Goal: Transaction & Acquisition: Book appointment/travel/reservation

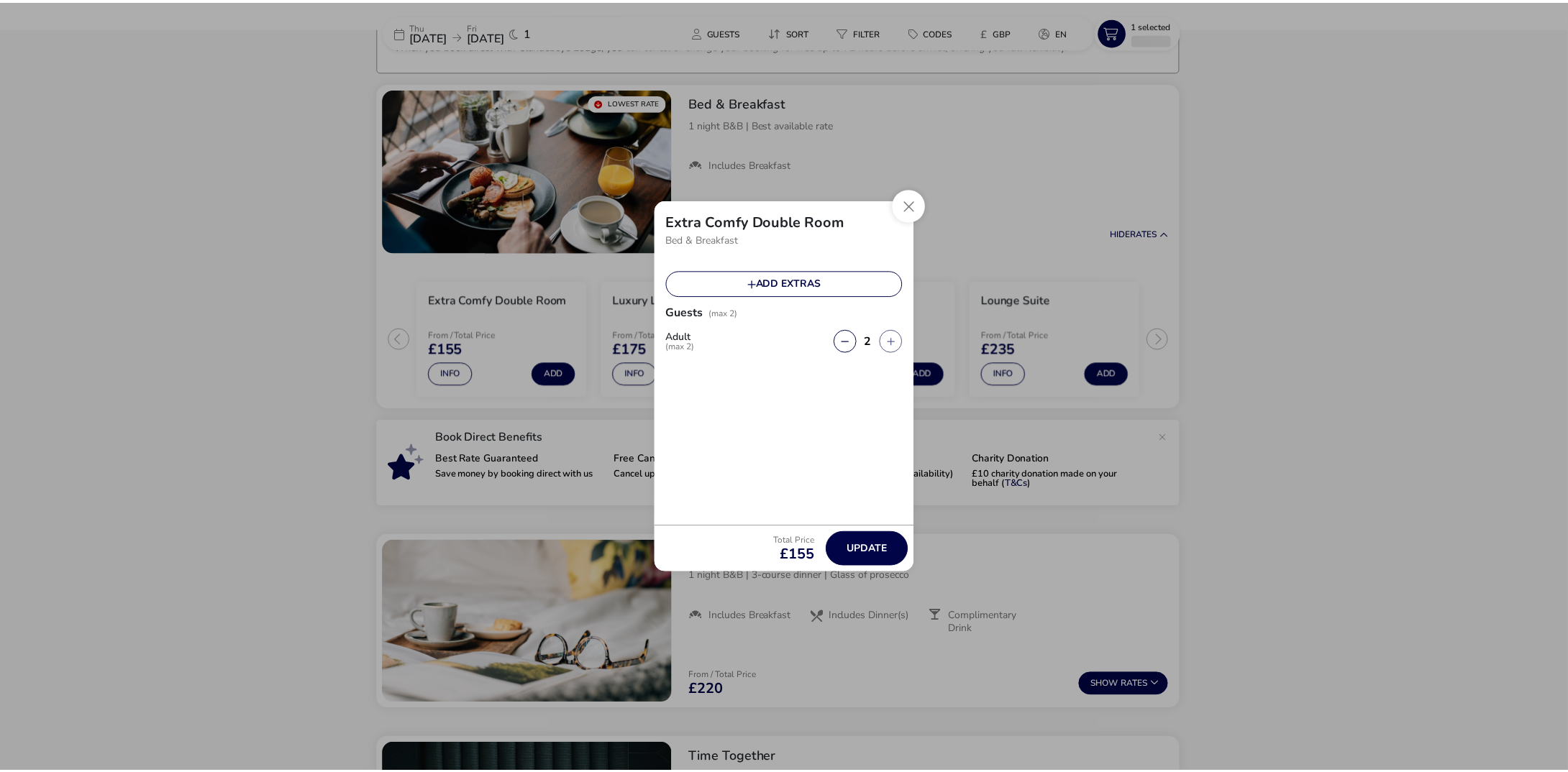
scroll to position [109, 0]
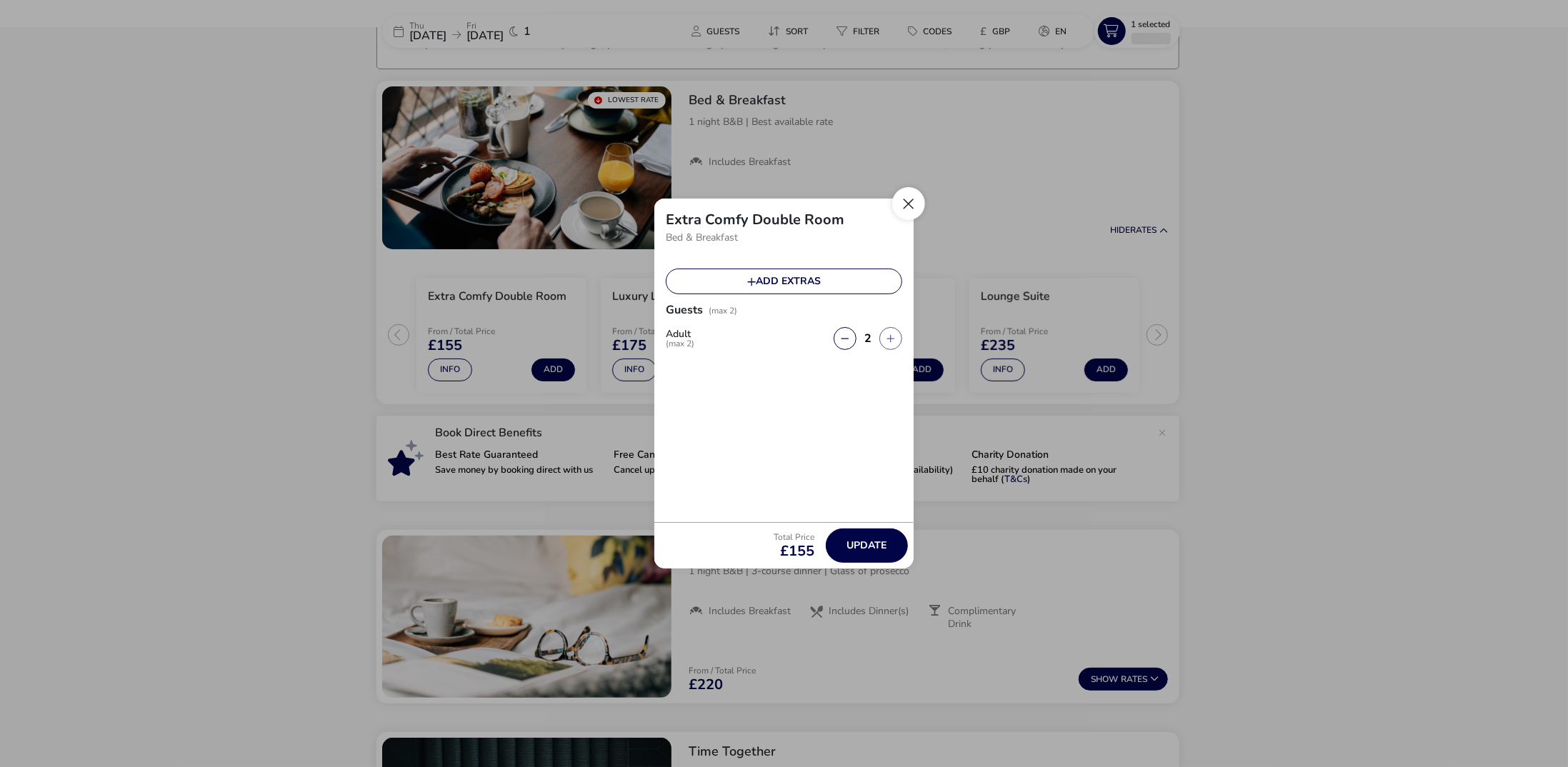
click at [907, 203] on button "Close" at bounding box center [908, 203] width 33 height 33
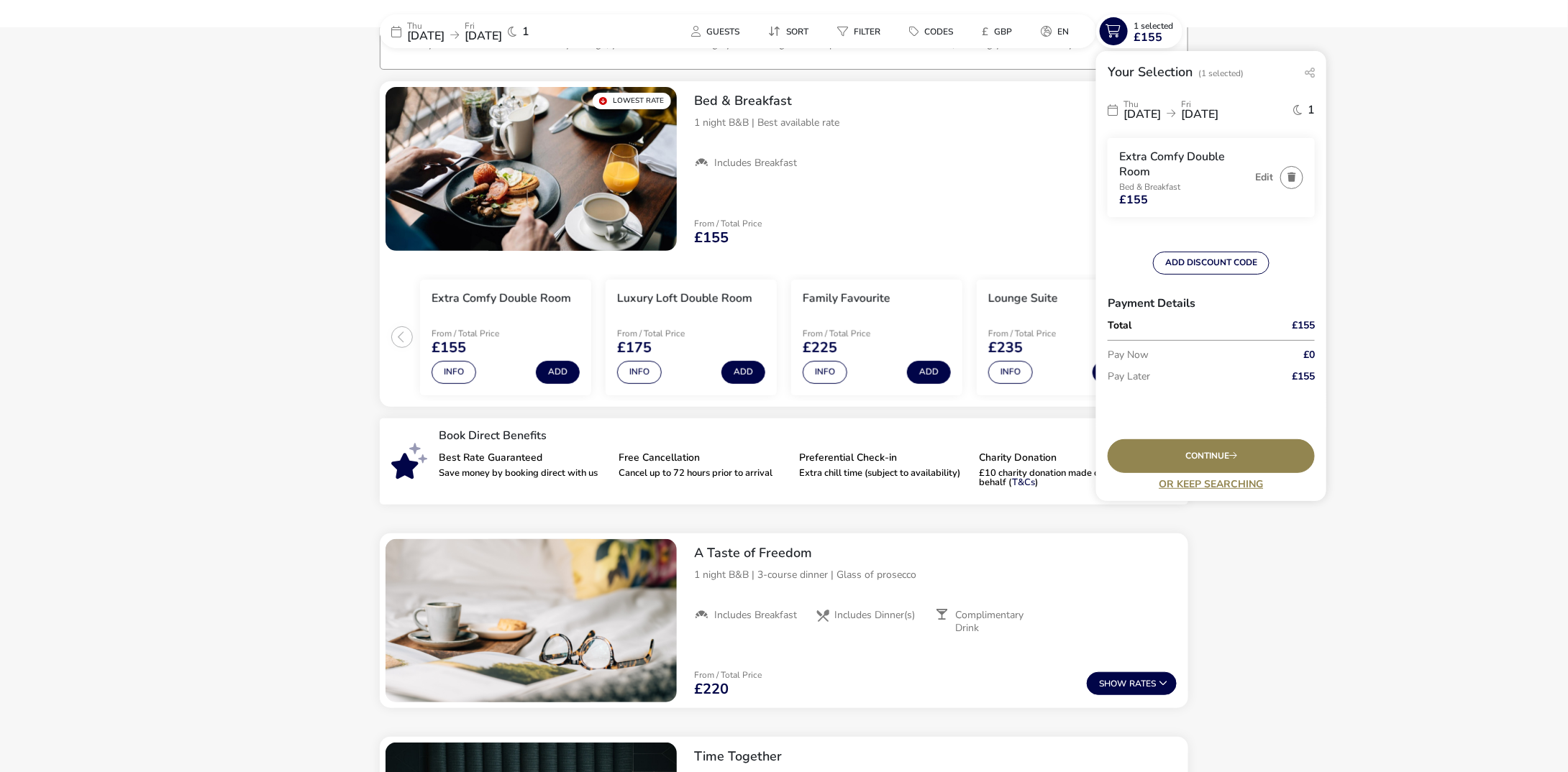
click at [445, 36] on span "[DATE]" at bounding box center [425, 36] width 37 height 15
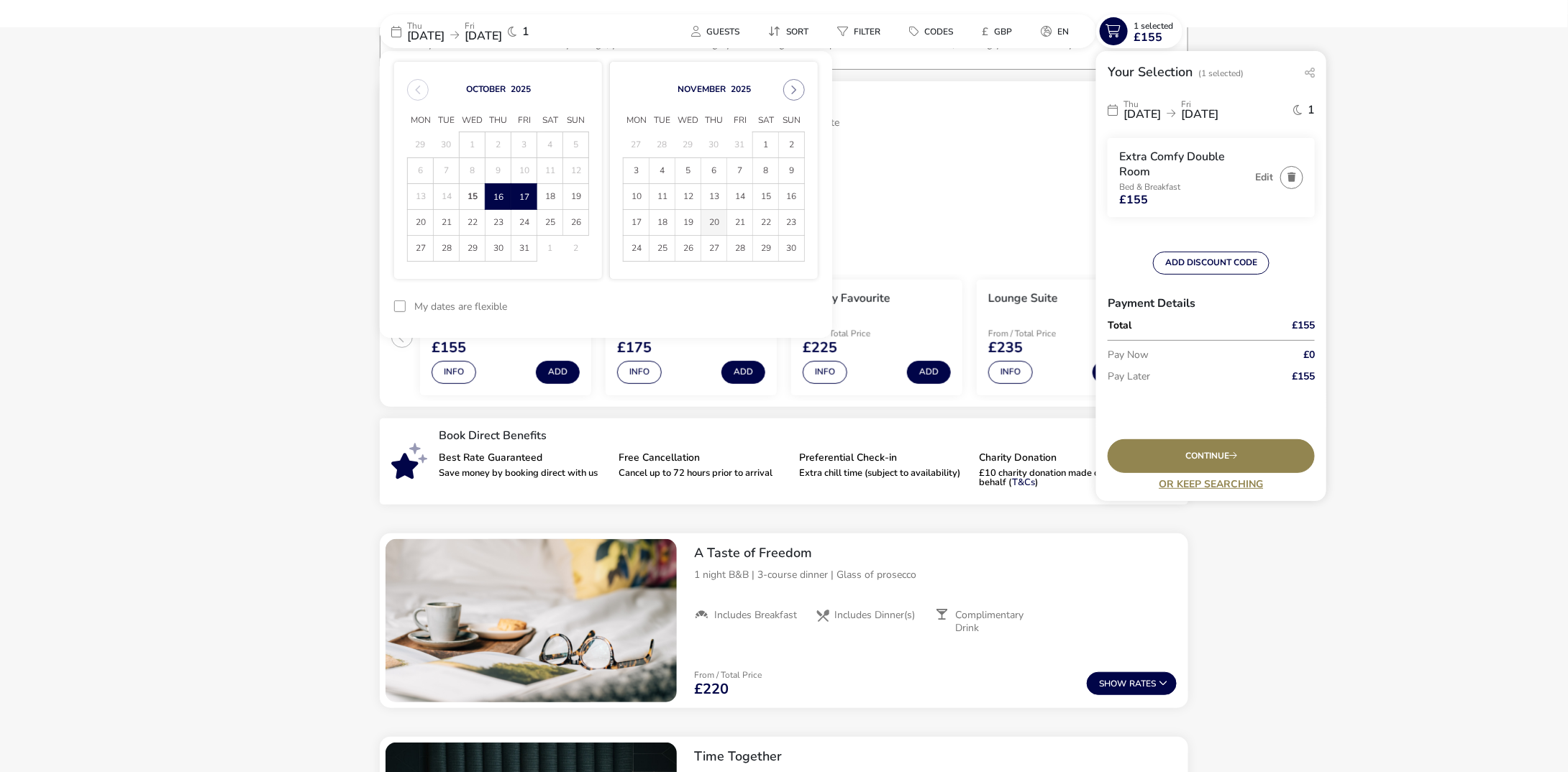
click at [716, 221] on span "20" at bounding box center [714, 223] width 26 height 26
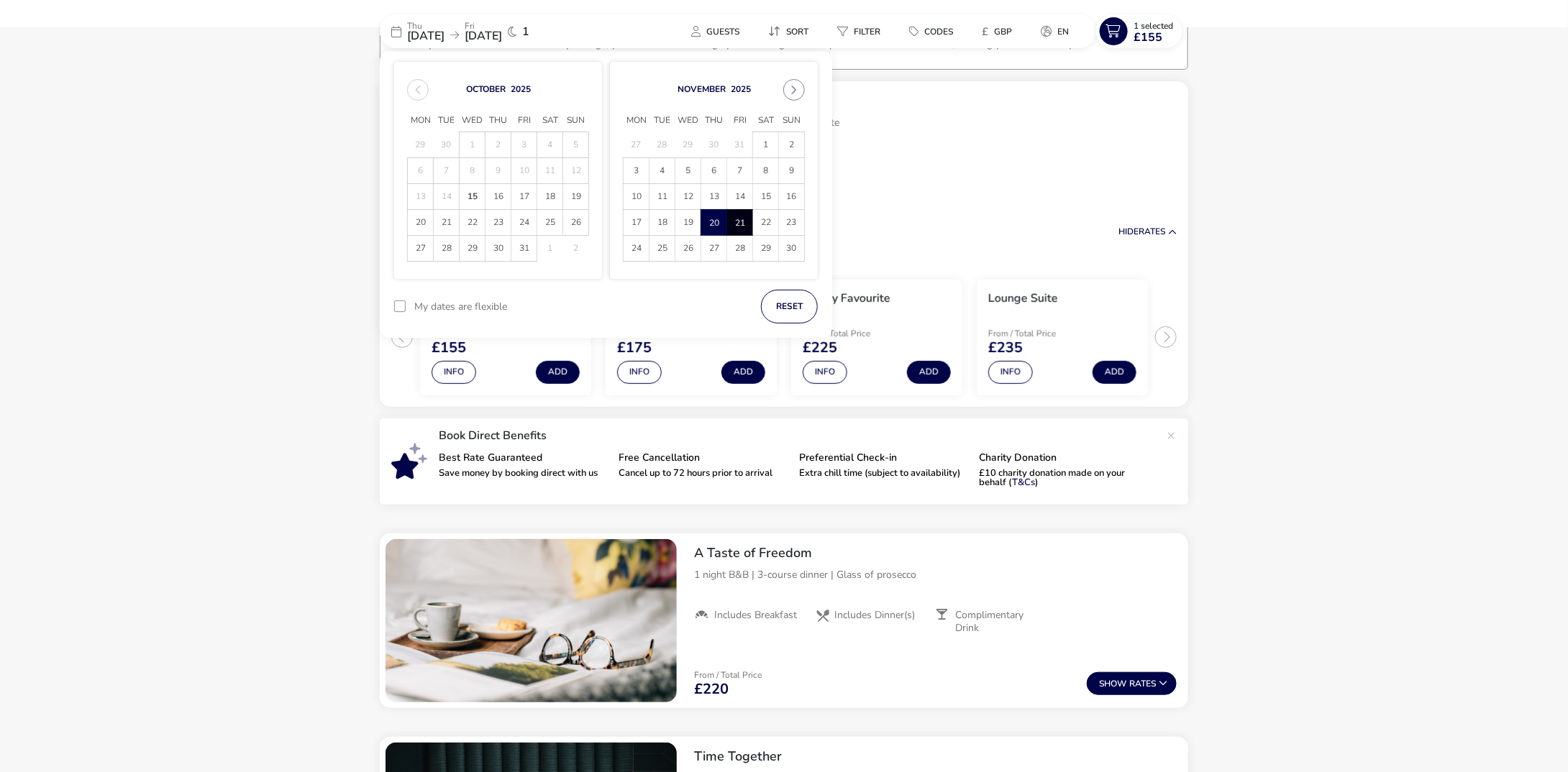
click at [744, 221] on span "21" at bounding box center [739, 223] width 26 height 26
click at [772, 301] on button "Apply Dates" at bounding box center [773, 307] width 87 height 34
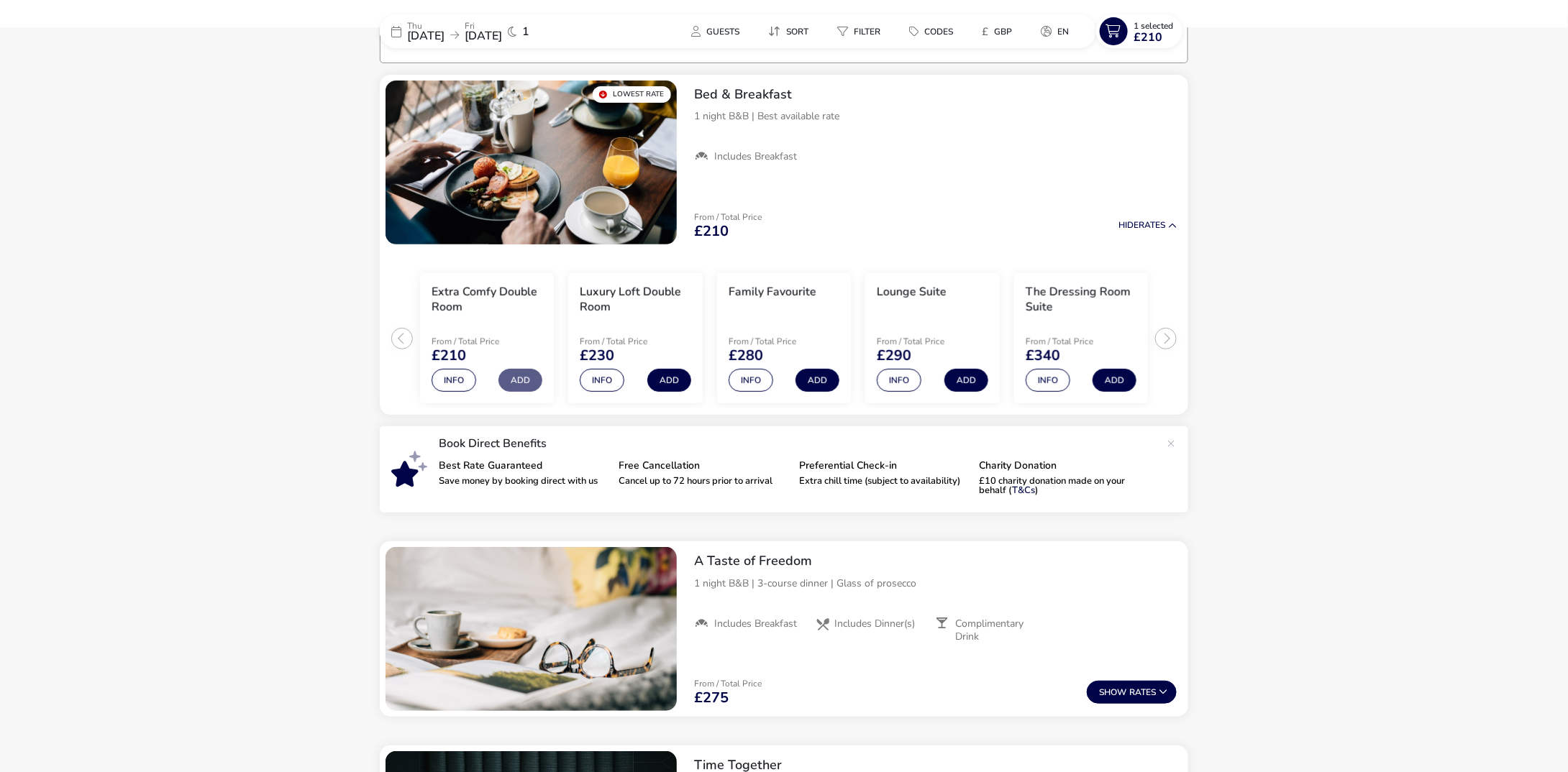
scroll to position [118, 0]
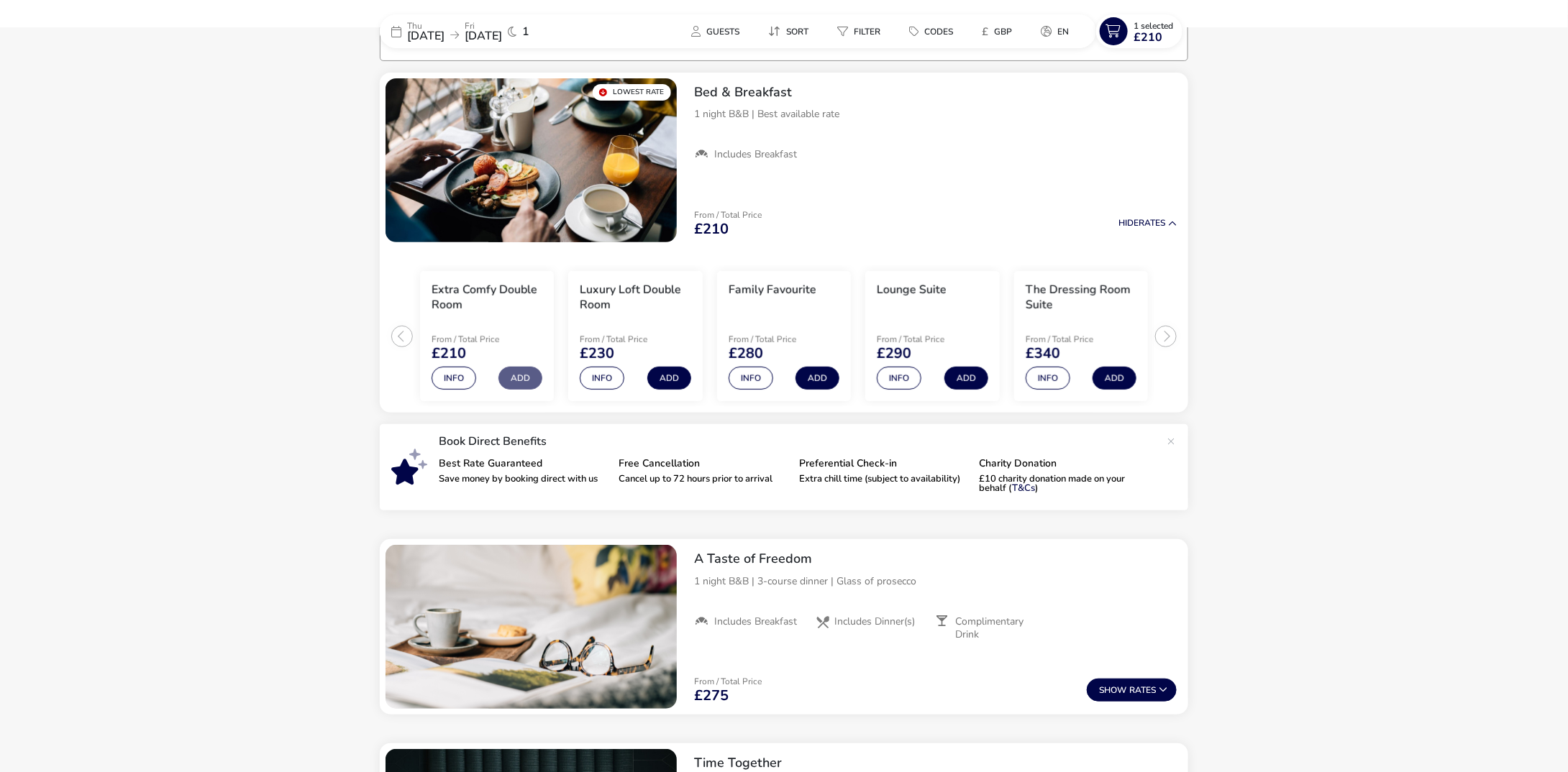
click at [445, 32] on span "[DATE]" at bounding box center [425, 36] width 37 height 15
click at [445, 35] on span "[DATE]" at bounding box center [425, 36] width 37 height 15
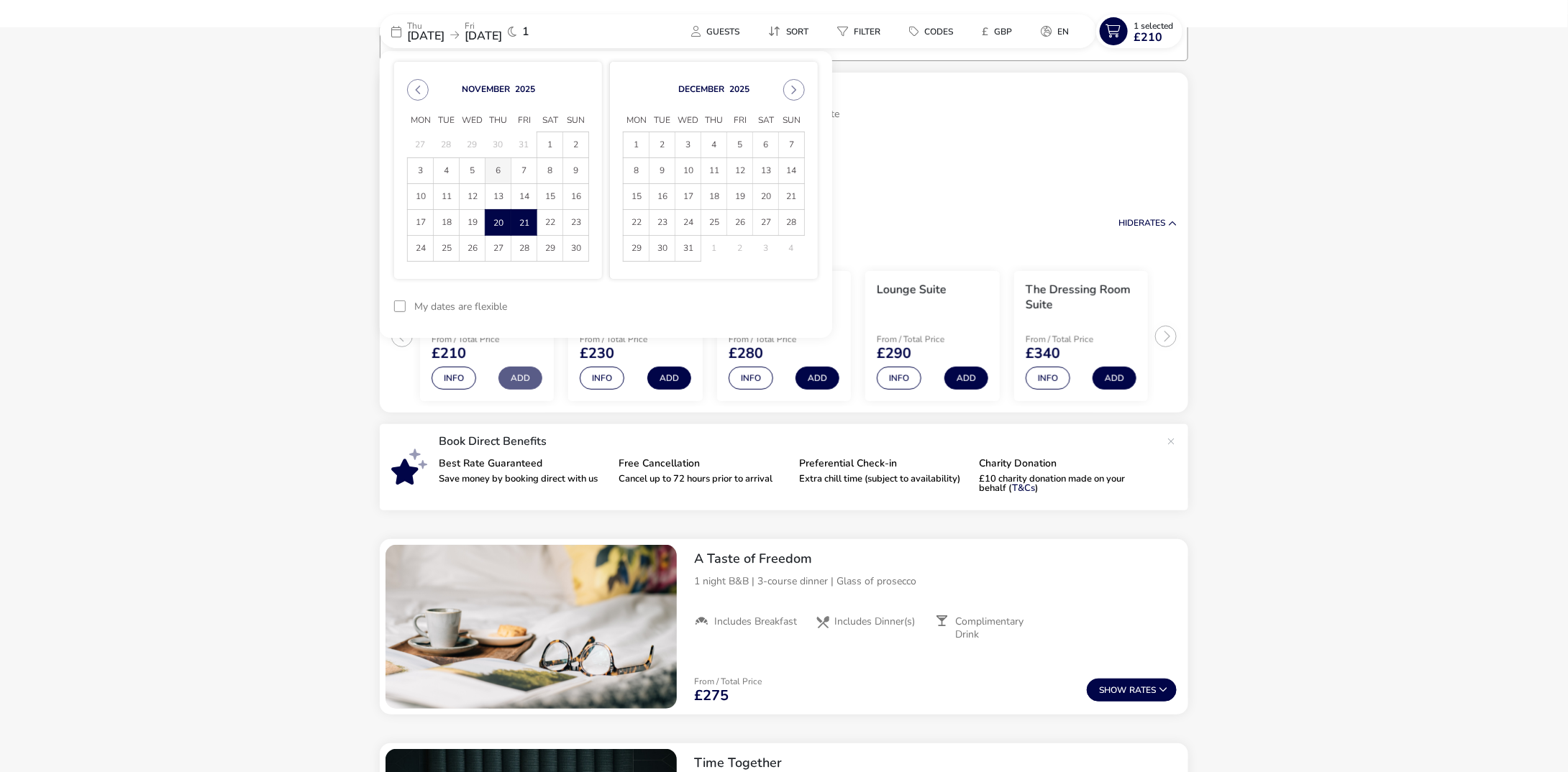
click at [498, 169] on span "6" at bounding box center [498, 171] width 26 height 26
click at [518, 173] on span "7" at bounding box center [523, 171] width 26 height 26
click at [758, 301] on button "Apply Dates" at bounding box center [773, 307] width 87 height 34
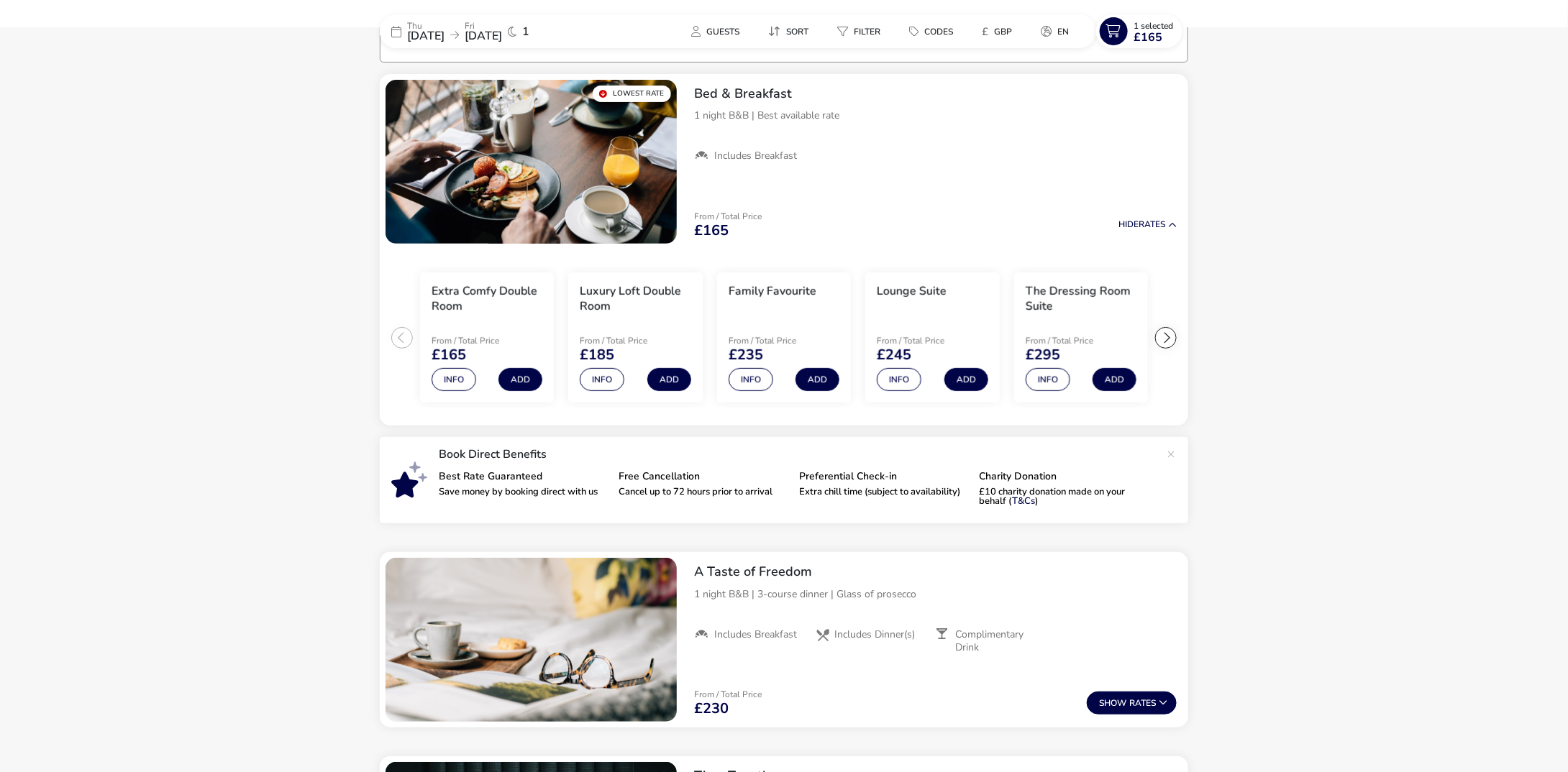
scroll to position [117, 0]
click at [502, 32] on span "[DATE]" at bounding box center [483, 36] width 37 height 15
click at [502, 31] on span "[DATE]" at bounding box center [483, 36] width 37 height 15
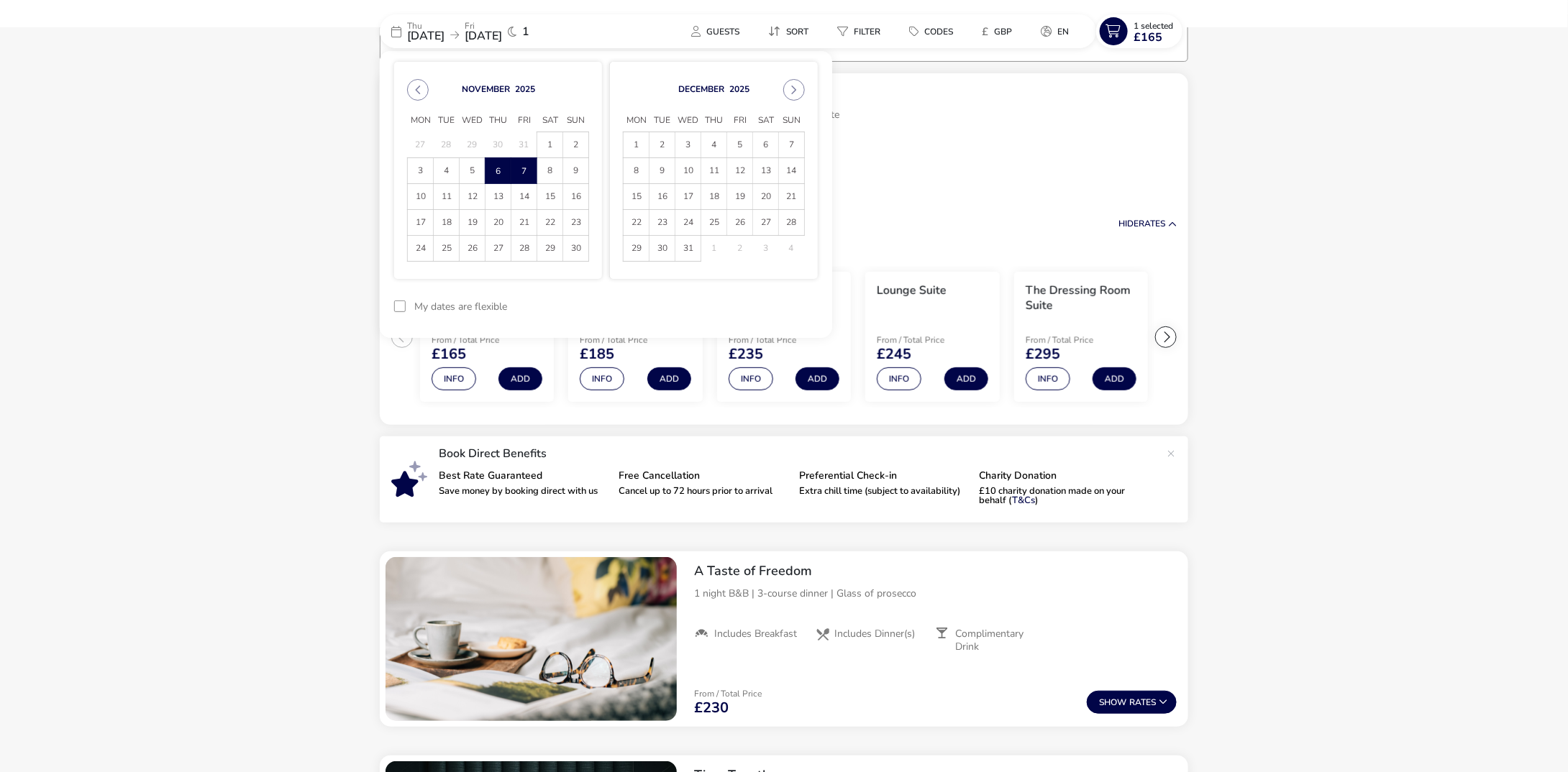
click at [438, 34] on span "[DATE]" at bounding box center [425, 36] width 37 height 15
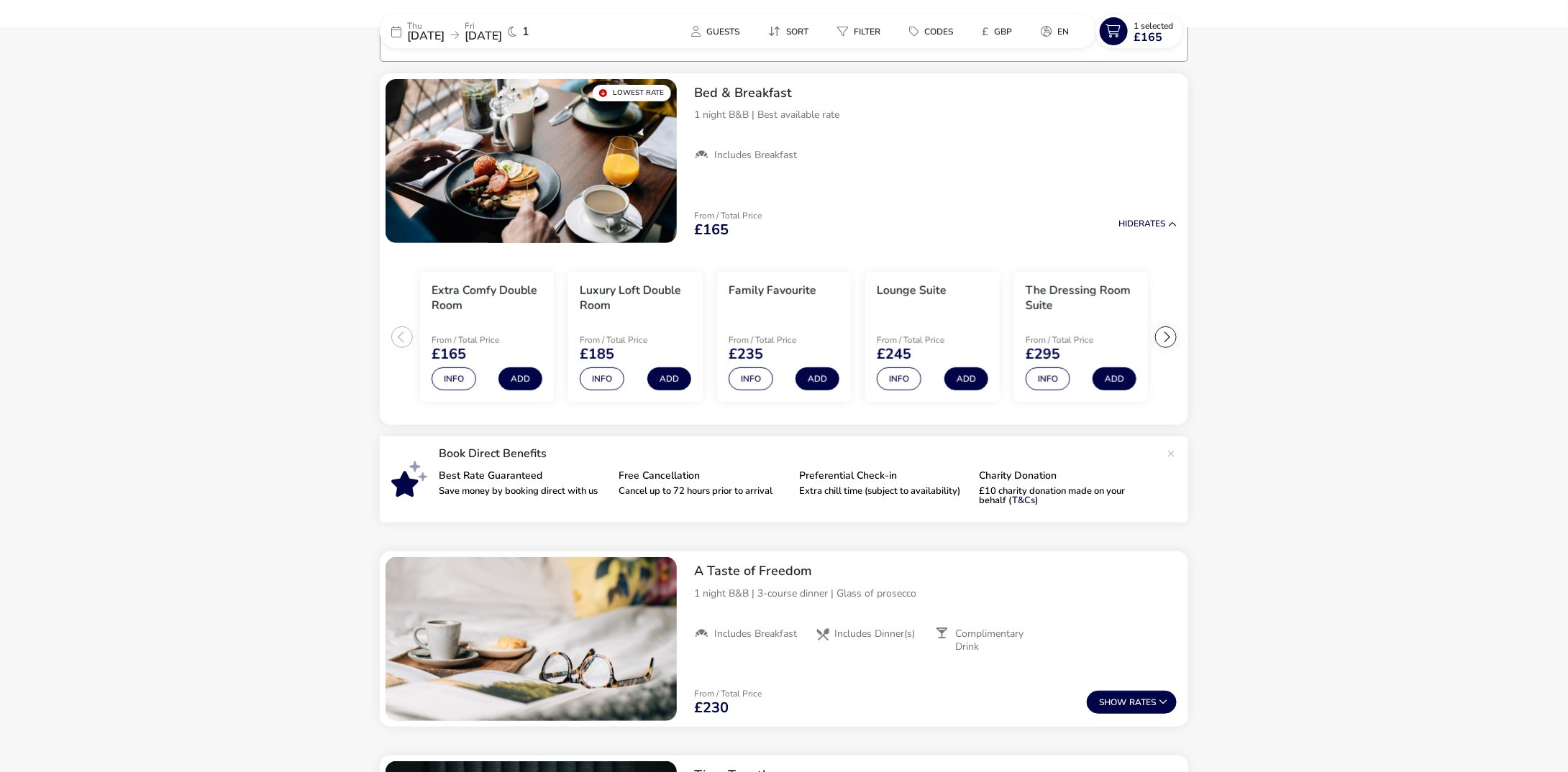
click at [445, 28] on span "[DATE]" at bounding box center [425, 36] width 37 height 15
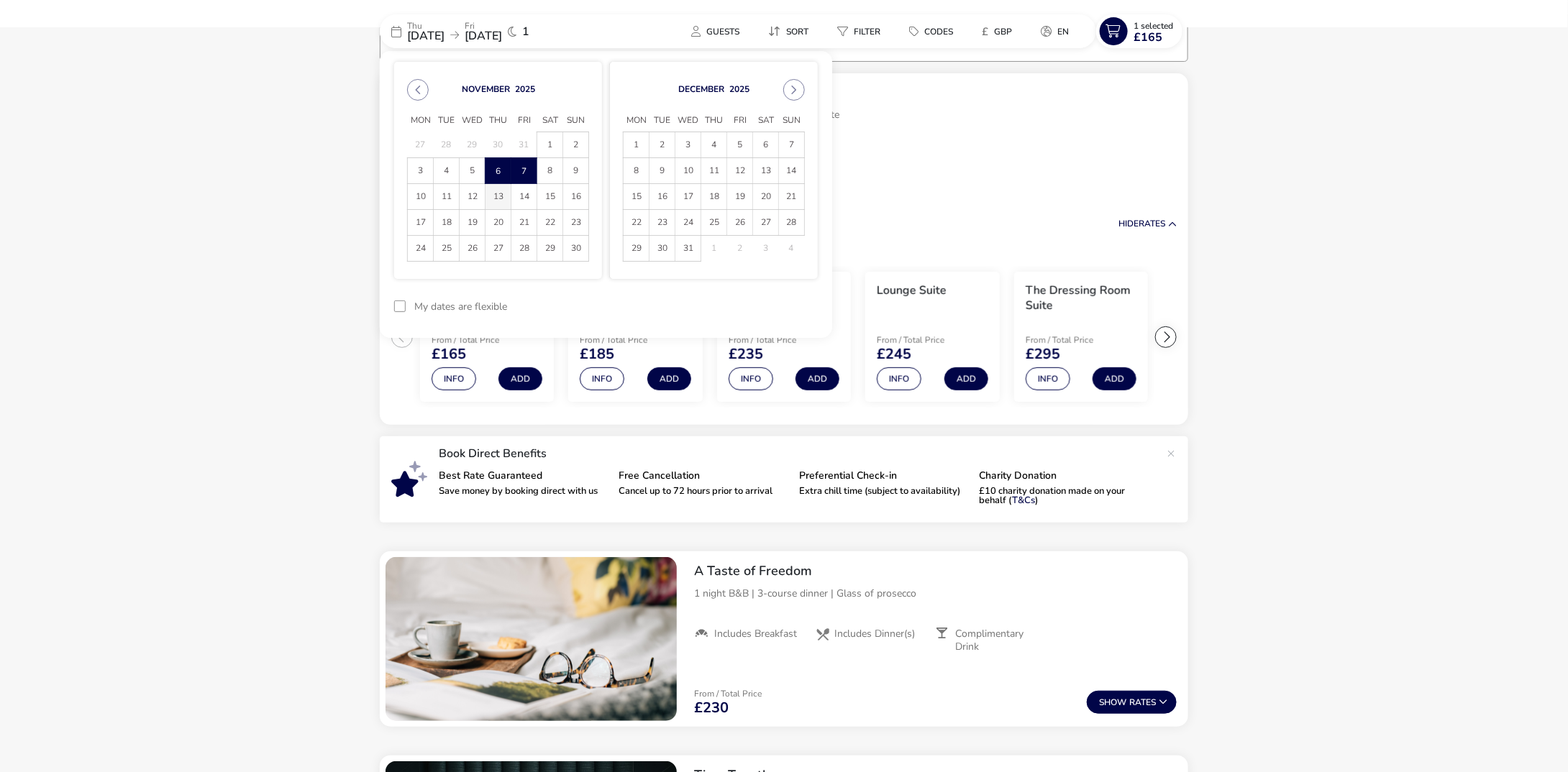
click at [495, 196] on span "13" at bounding box center [498, 196] width 26 height 26
click at [530, 191] on span "14" at bounding box center [523, 196] width 26 height 26
click at [766, 303] on button "Apply Dates" at bounding box center [773, 307] width 87 height 34
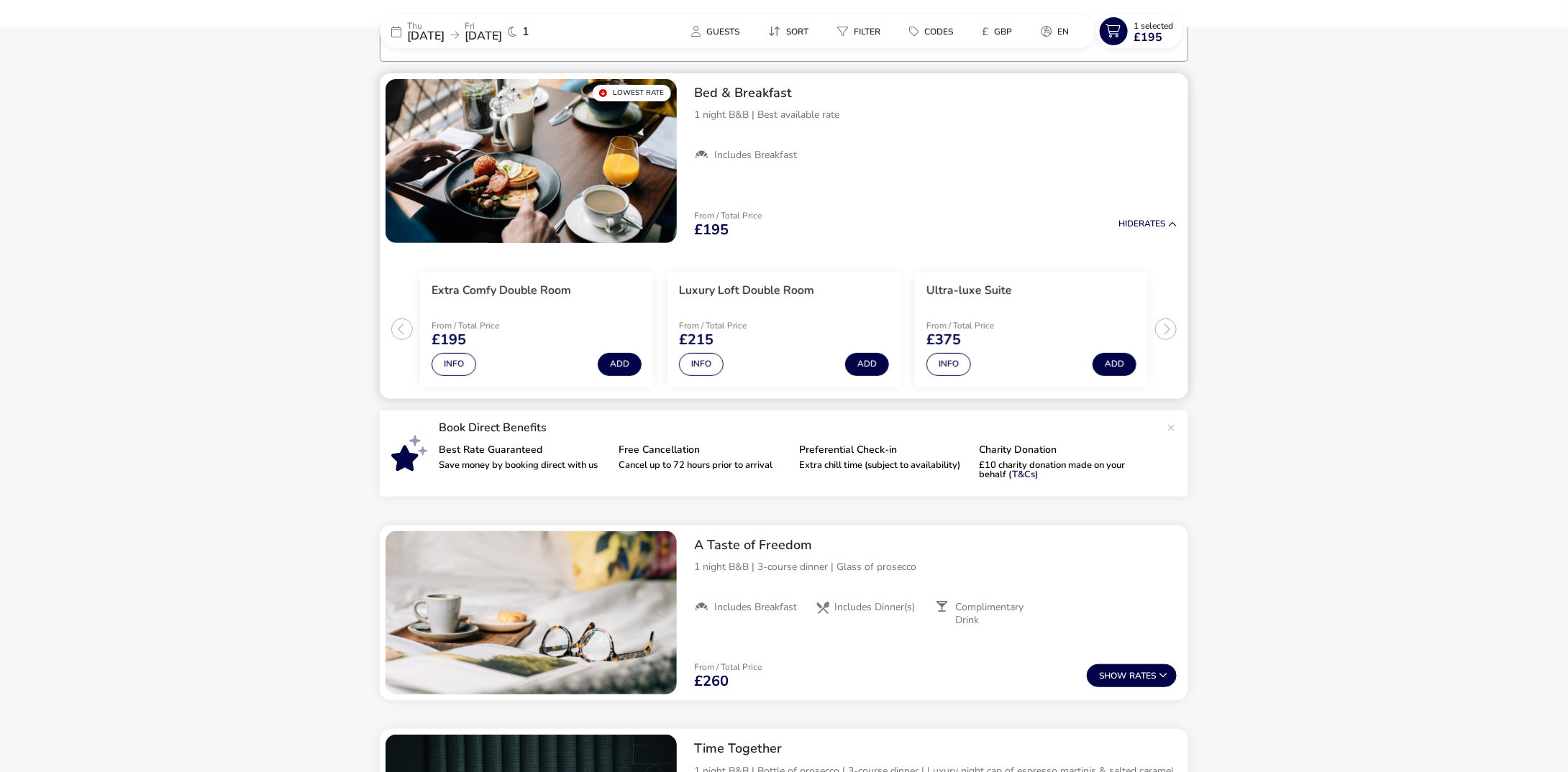
scroll to position [118, 0]
click at [435, 28] on span "[DATE]" at bounding box center [425, 36] width 37 height 15
click at [445, 32] on span "[DATE]" at bounding box center [425, 36] width 37 height 15
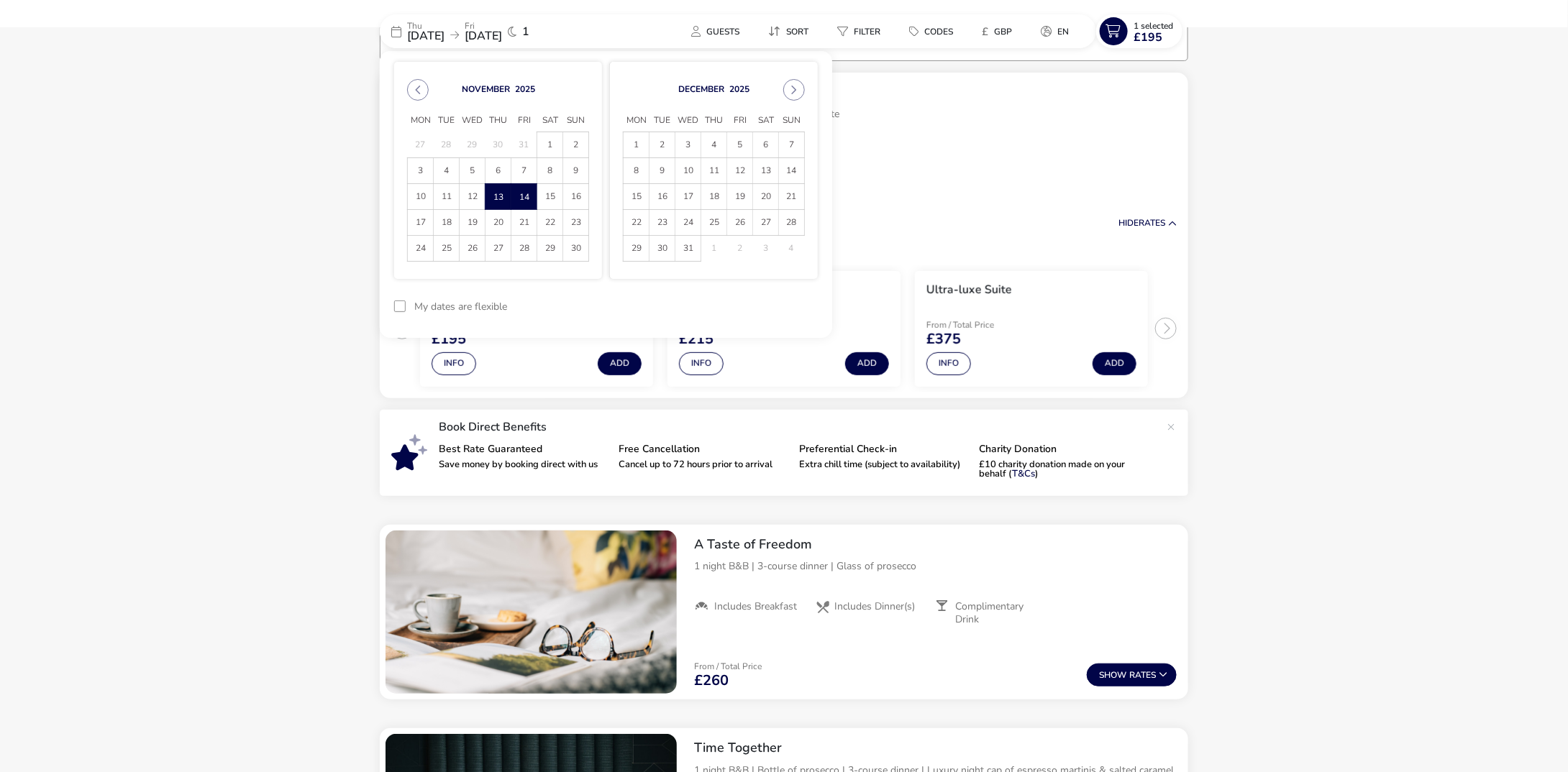
click at [496, 140] on td "30" at bounding box center [498, 145] width 26 height 26
click at [412, 90] on button "Previous Month" at bounding box center [418, 90] width 22 height 22
click at [499, 244] on span "30" at bounding box center [498, 248] width 26 height 26
click at [524, 247] on span "31" at bounding box center [523, 248] width 26 height 26
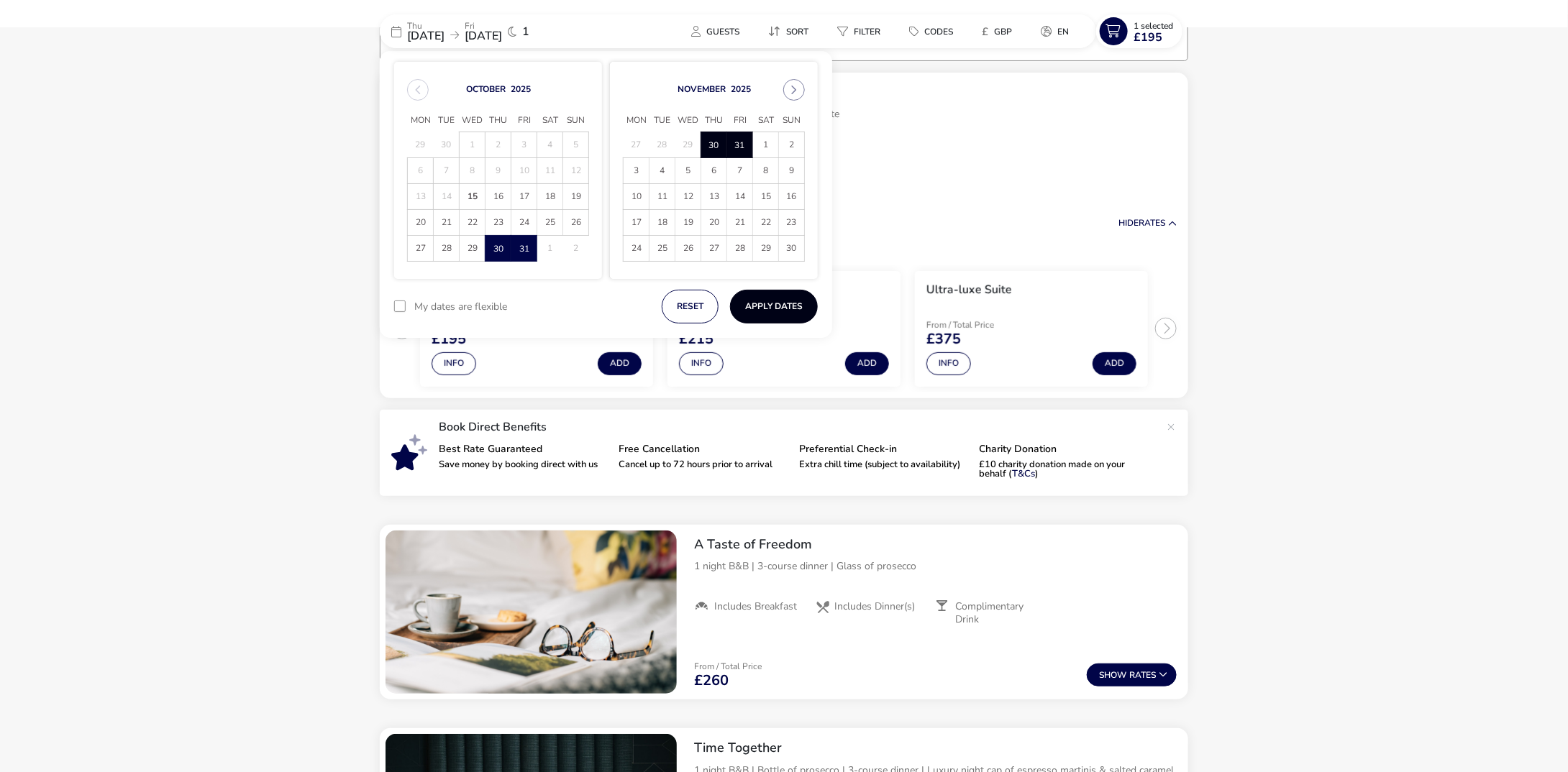
click at [770, 310] on button "Apply Dates" at bounding box center [773, 307] width 87 height 34
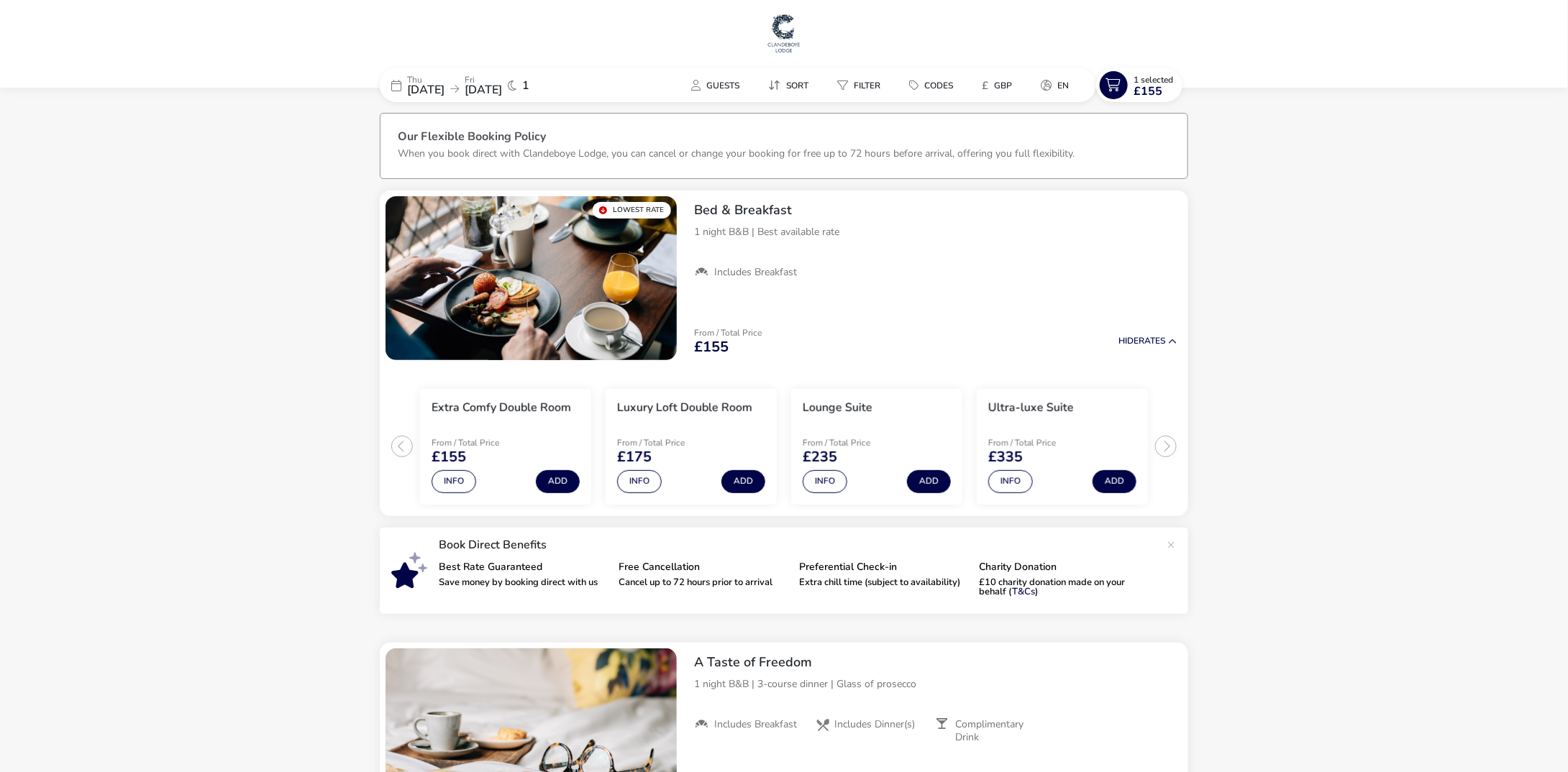
click at [444, 88] on span "[DATE]" at bounding box center [425, 90] width 37 height 15
click at [445, 85] on span "[DATE]" at bounding box center [425, 90] width 37 height 15
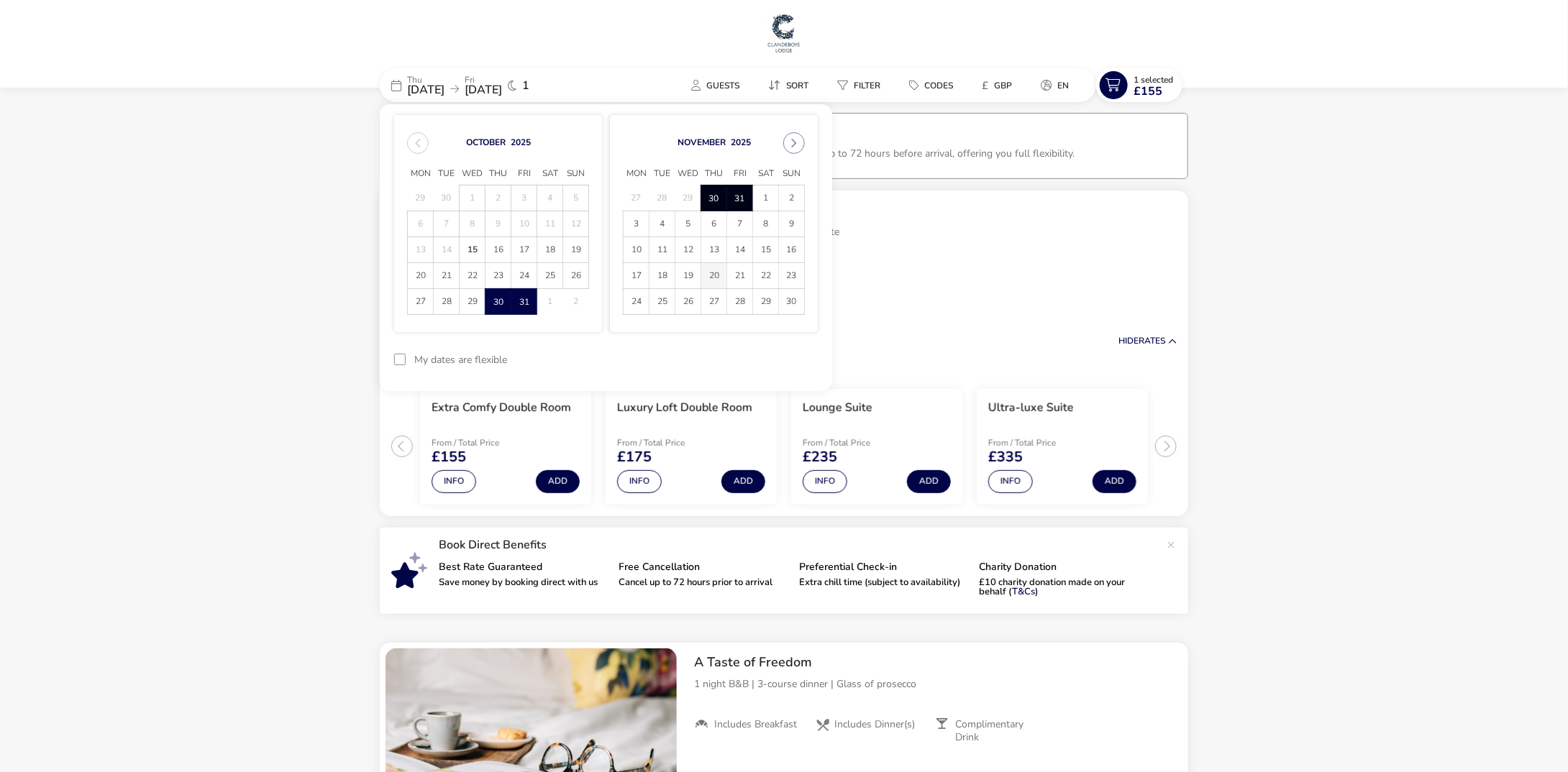
click at [714, 275] on span "20" at bounding box center [714, 275] width 26 height 26
click at [738, 273] on span "21" at bounding box center [739, 275] width 26 height 26
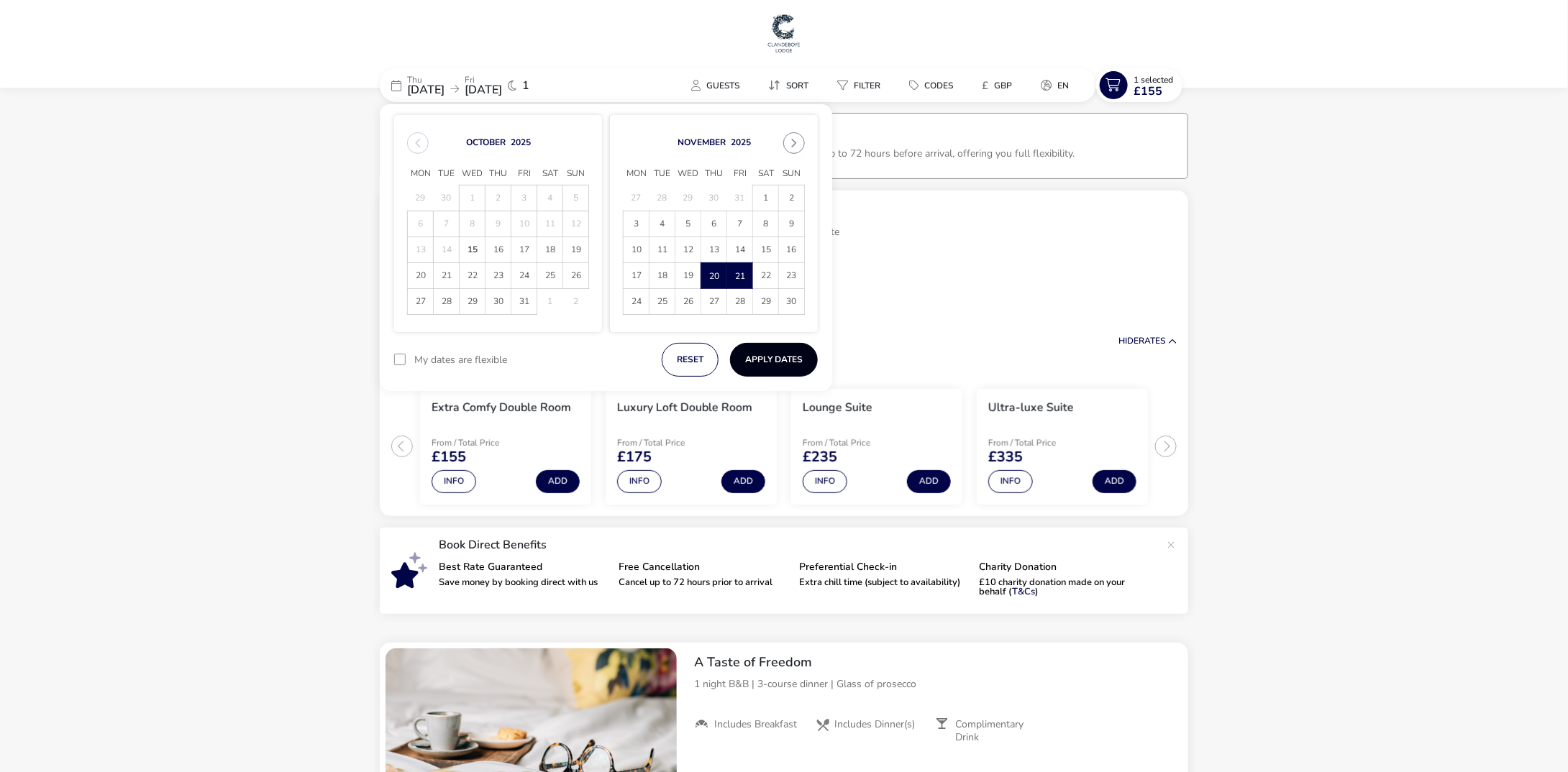
click at [771, 362] on button "Apply Dates" at bounding box center [773, 360] width 87 height 34
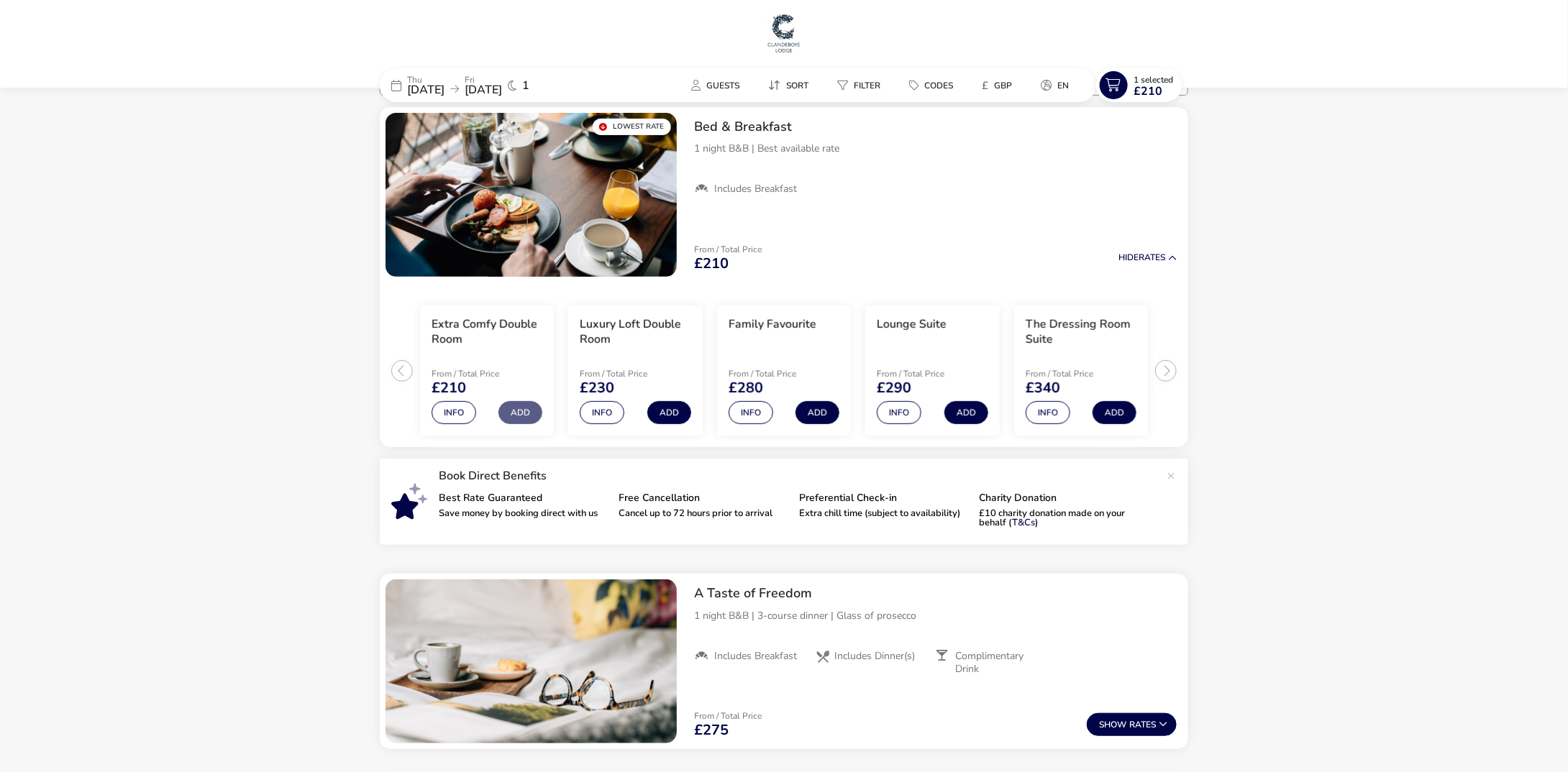
scroll to position [144, 0]
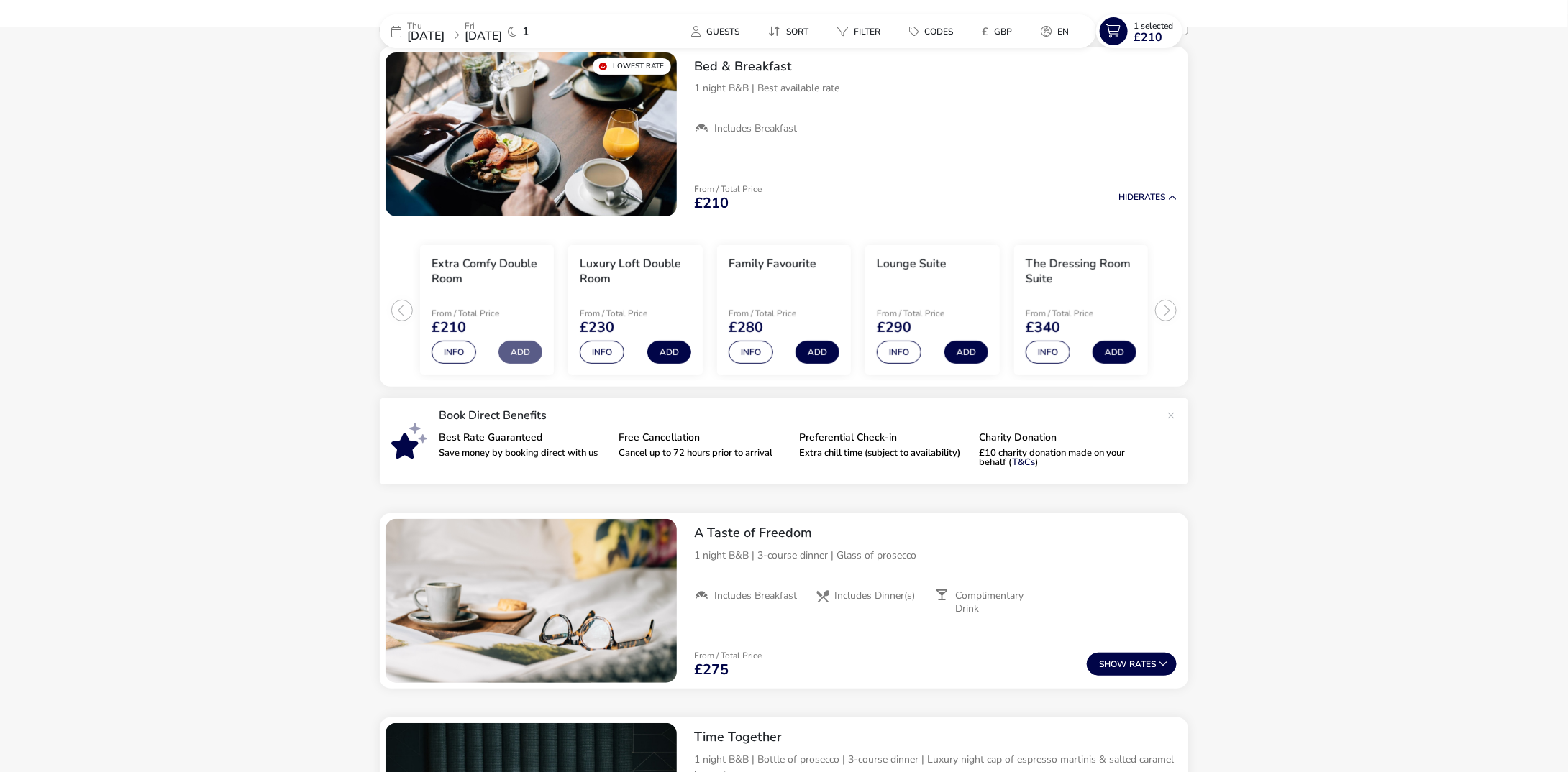
click at [445, 32] on span "[DATE]" at bounding box center [425, 36] width 37 height 15
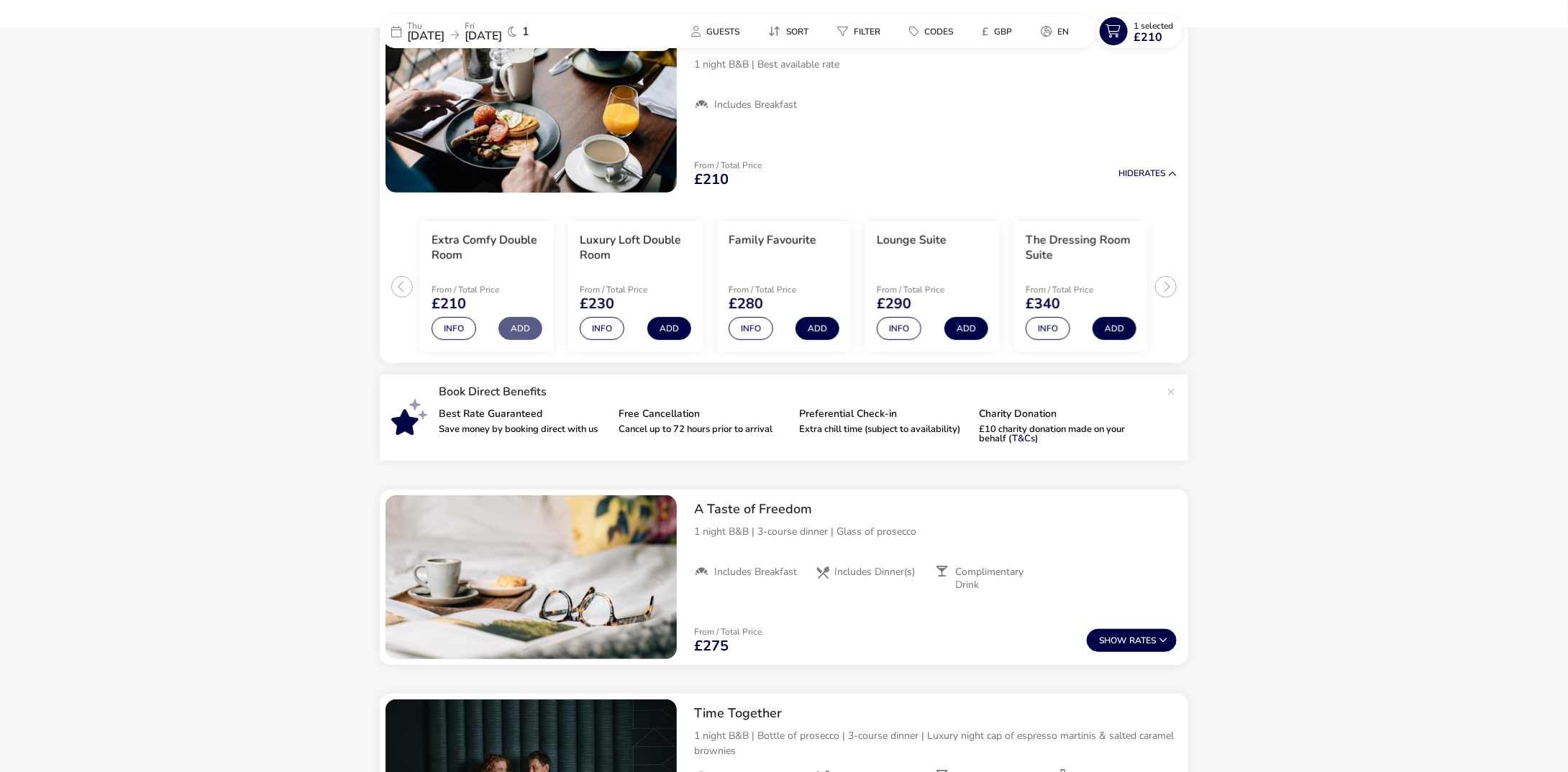
scroll to position [0, 0]
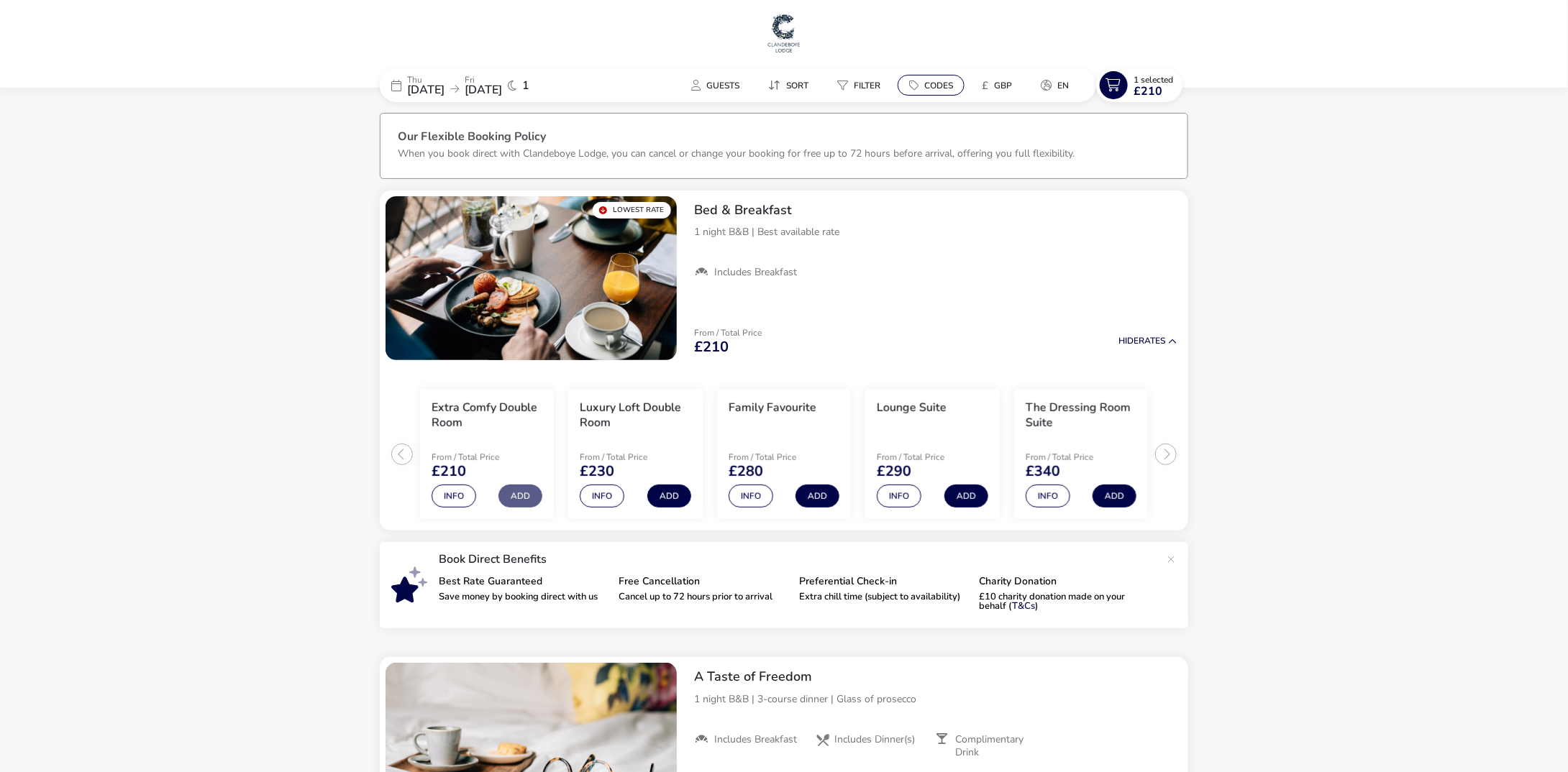
click at [939, 83] on span "Codes" at bounding box center [938, 85] width 29 height 12
